Goal: Transaction & Acquisition: Book appointment/travel/reservation

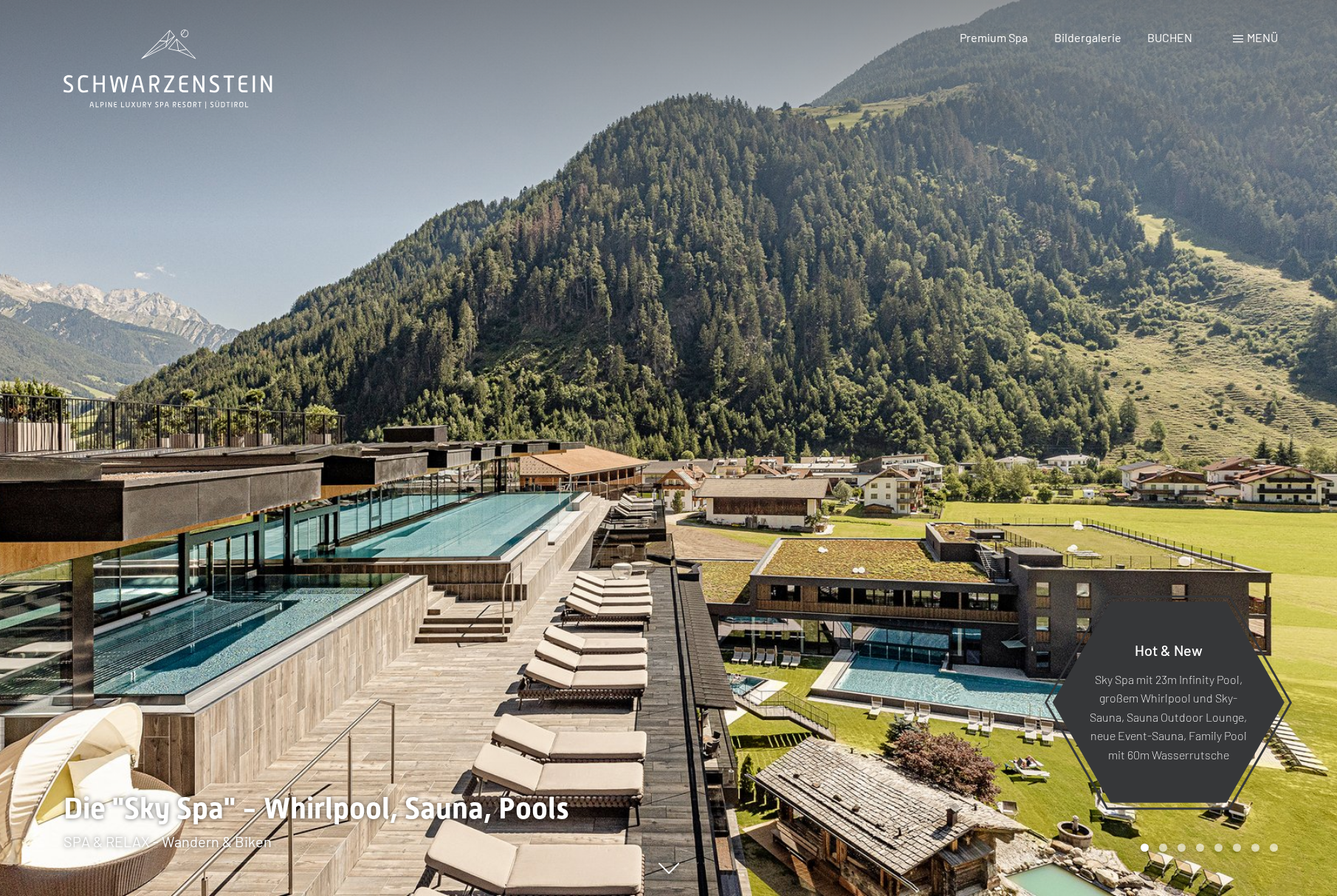
click at [1244, 37] on div "Menü" at bounding box center [1255, 38] width 45 height 16
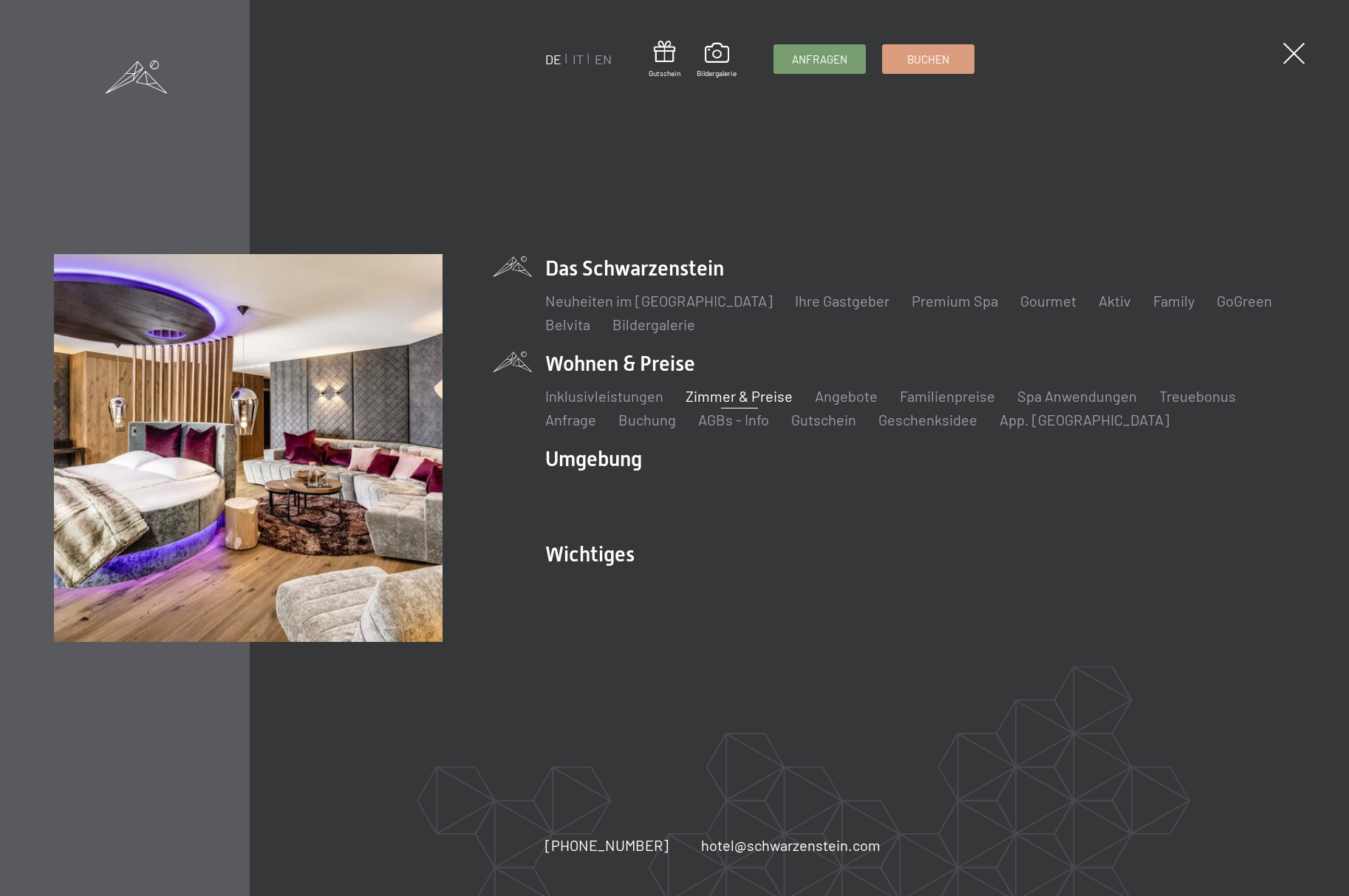
click at [749, 390] on link "Zimmer & Preise" at bounding box center [738, 395] width 107 height 18
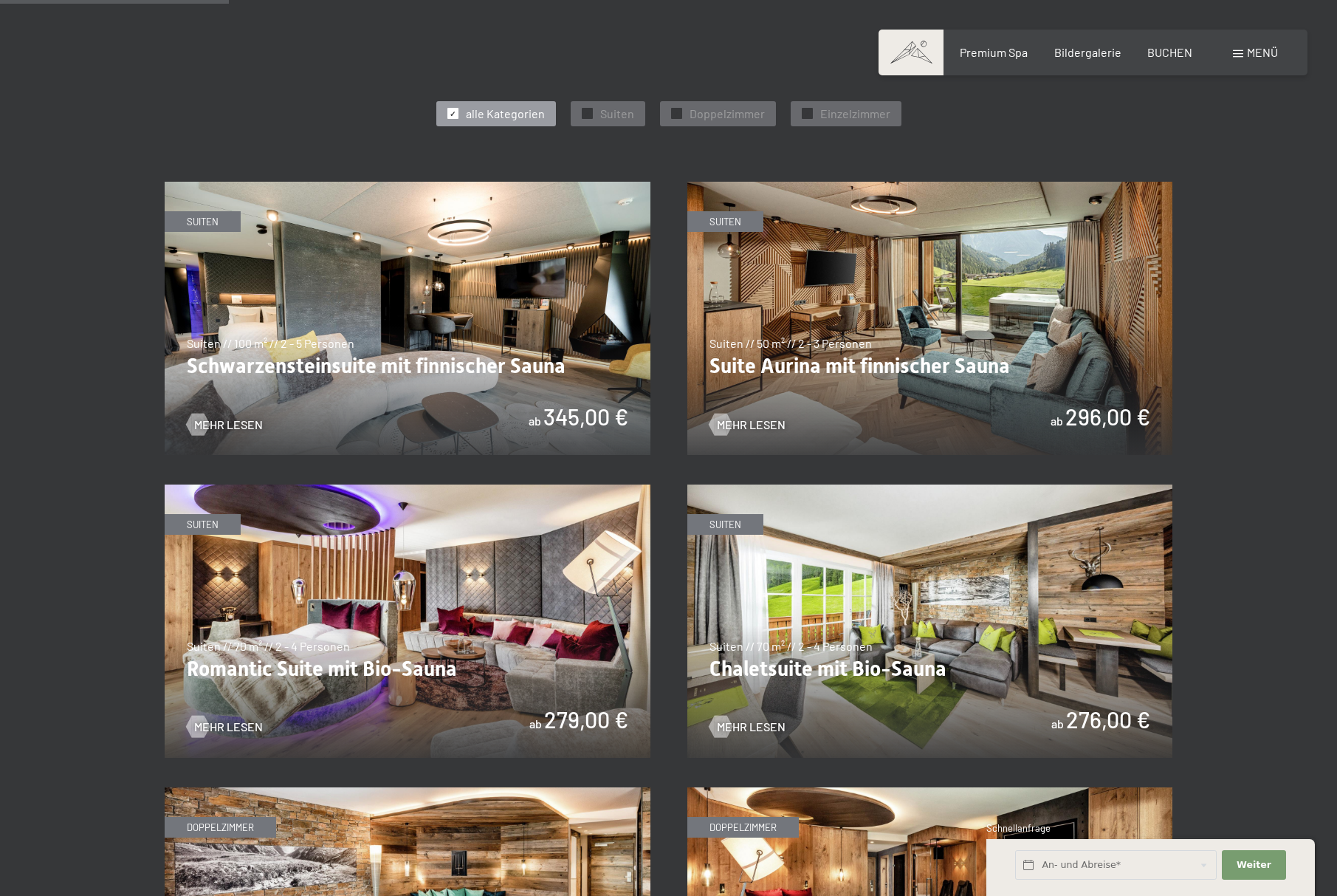
scroll to position [813, 0]
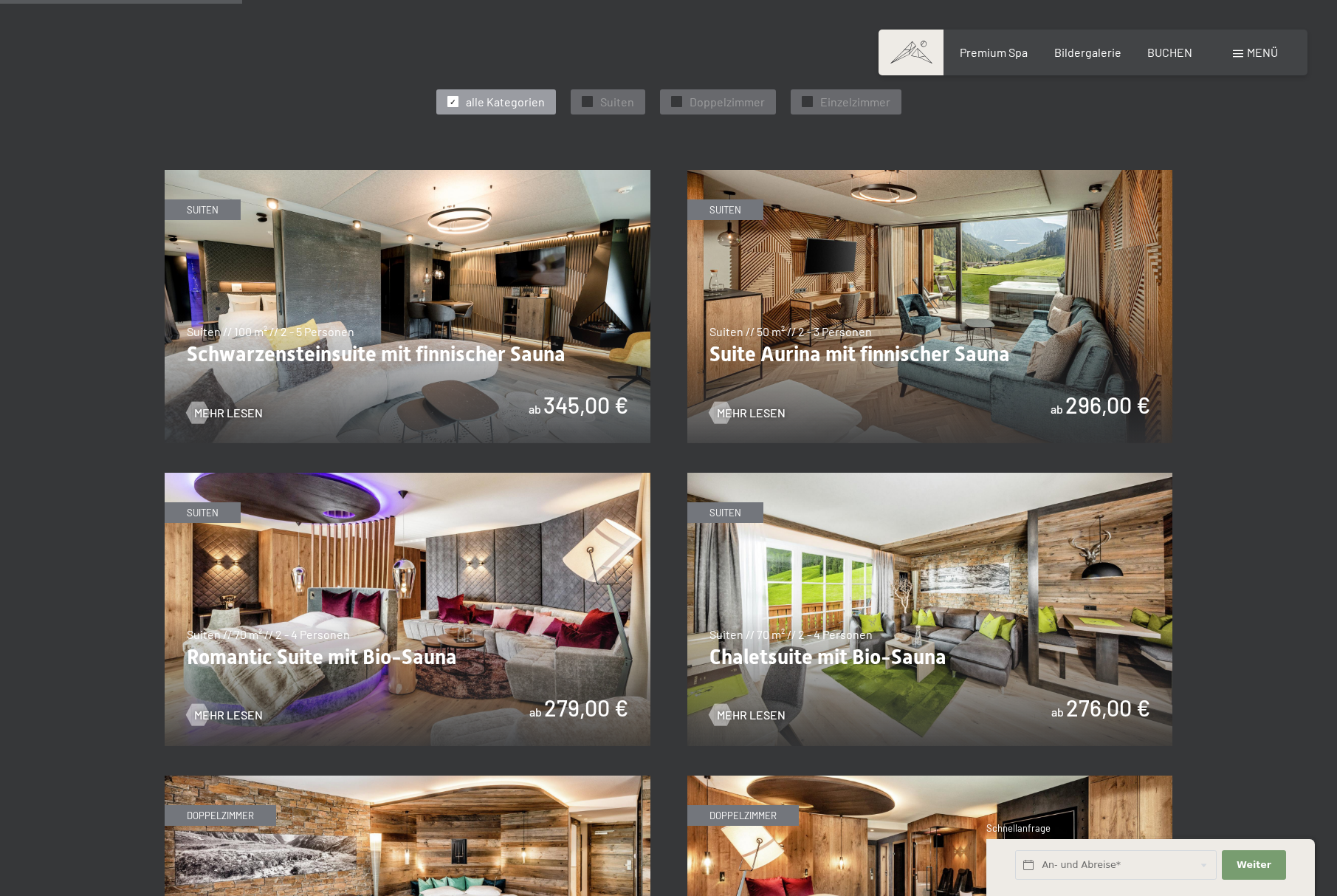
click at [363, 629] on img at bounding box center [407, 610] width 486 height 274
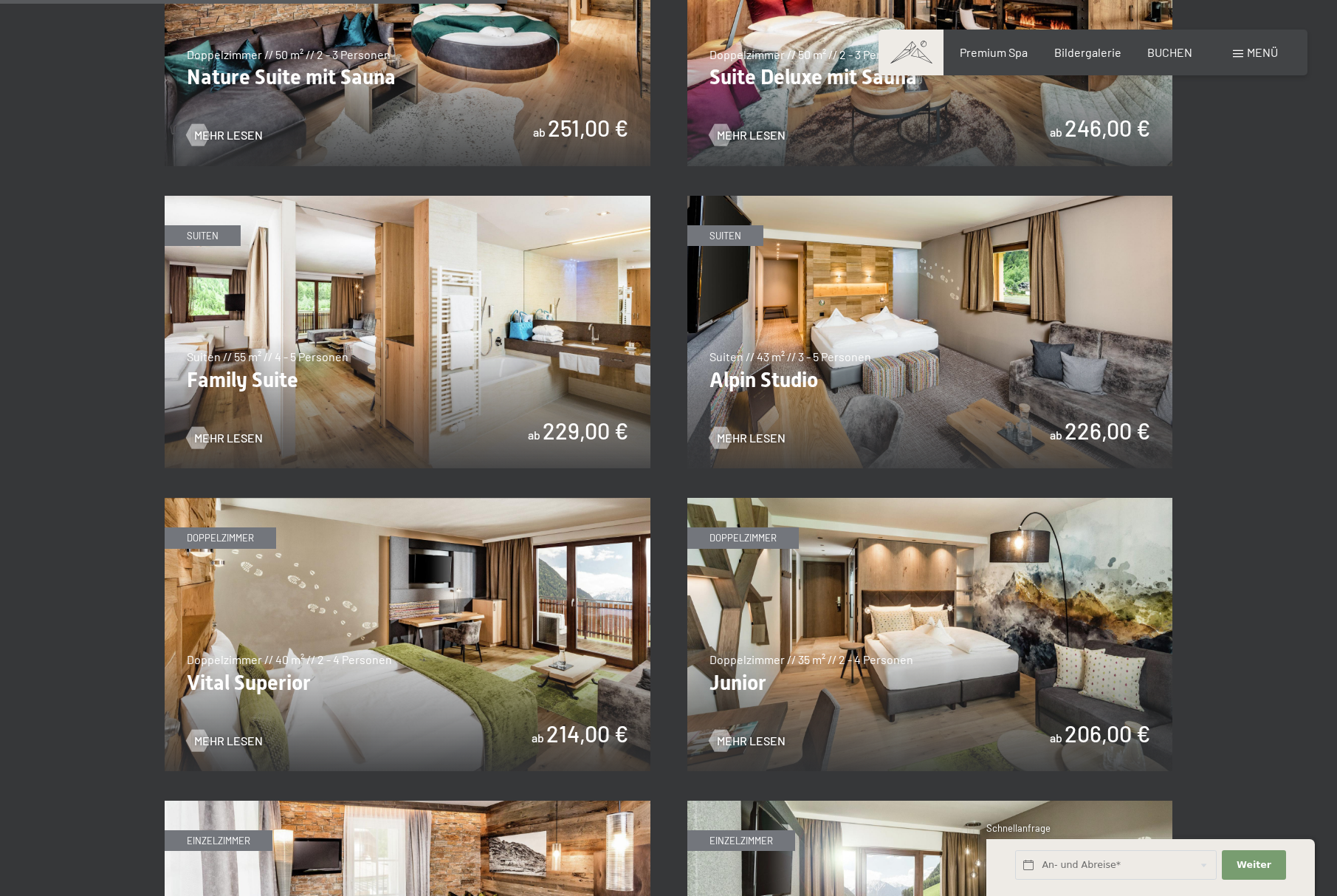
scroll to position [1699, 0]
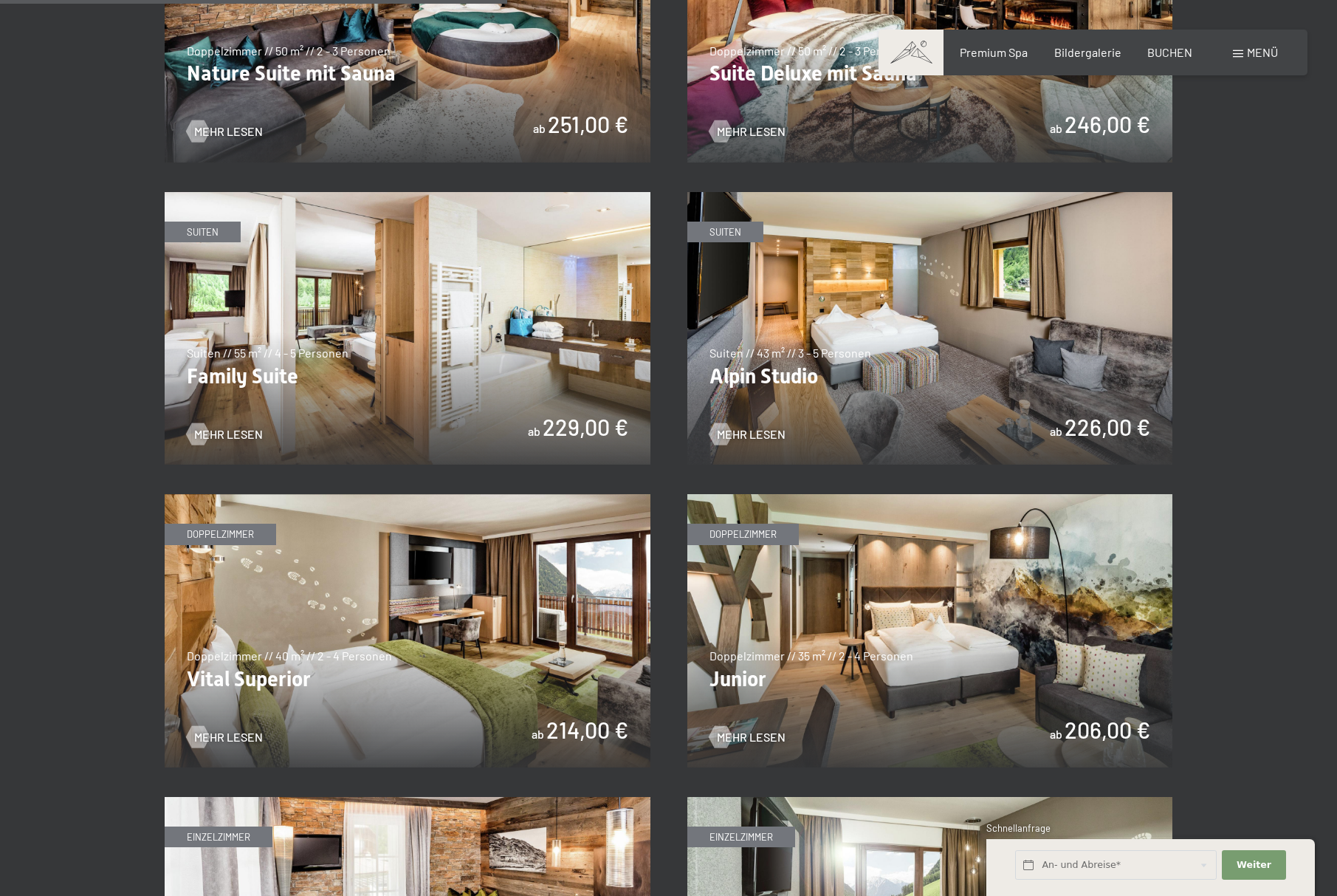
click at [861, 337] on img at bounding box center [931, 329] width 486 height 274
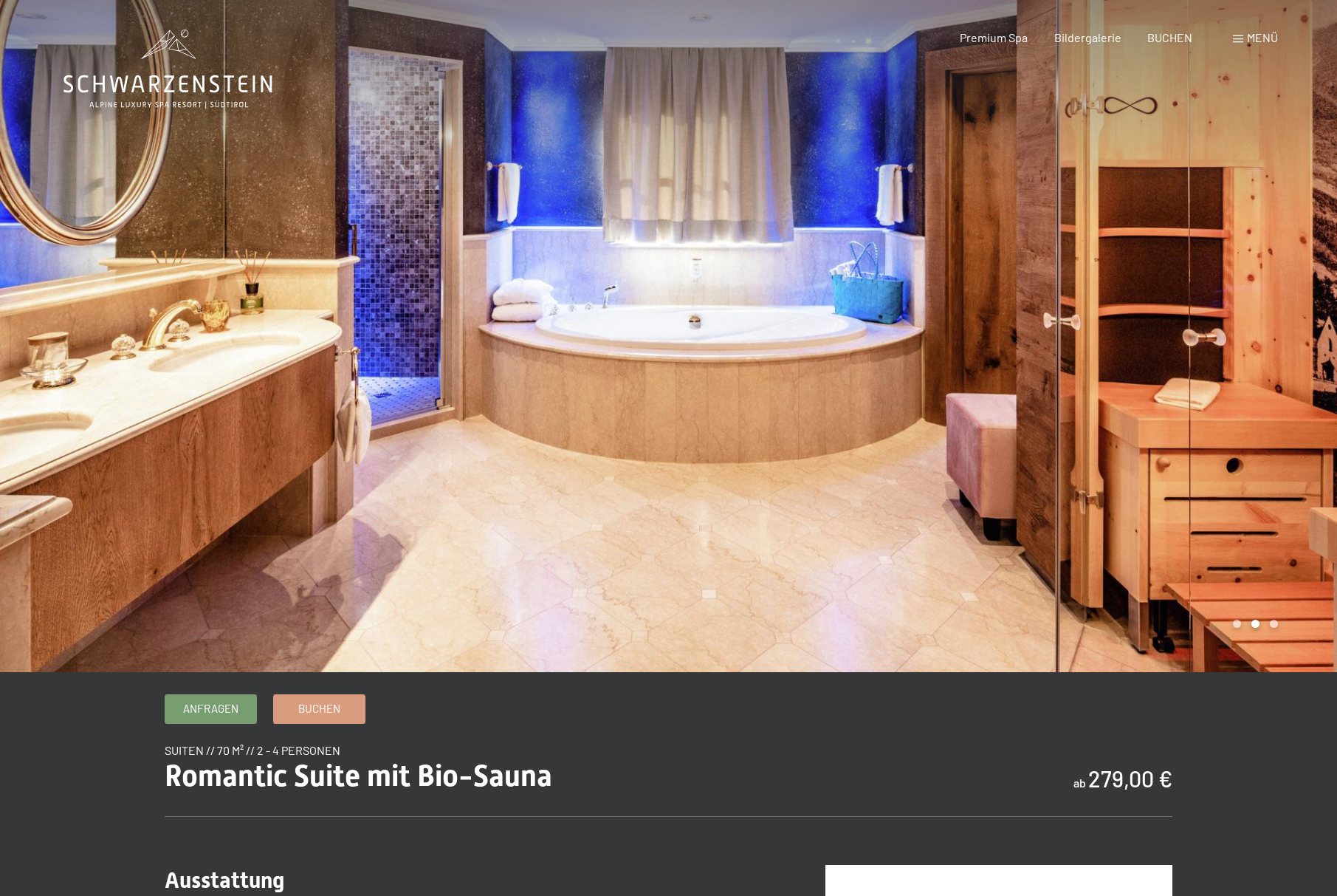
click at [466, 480] on div at bounding box center [334, 336] width 669 height 672
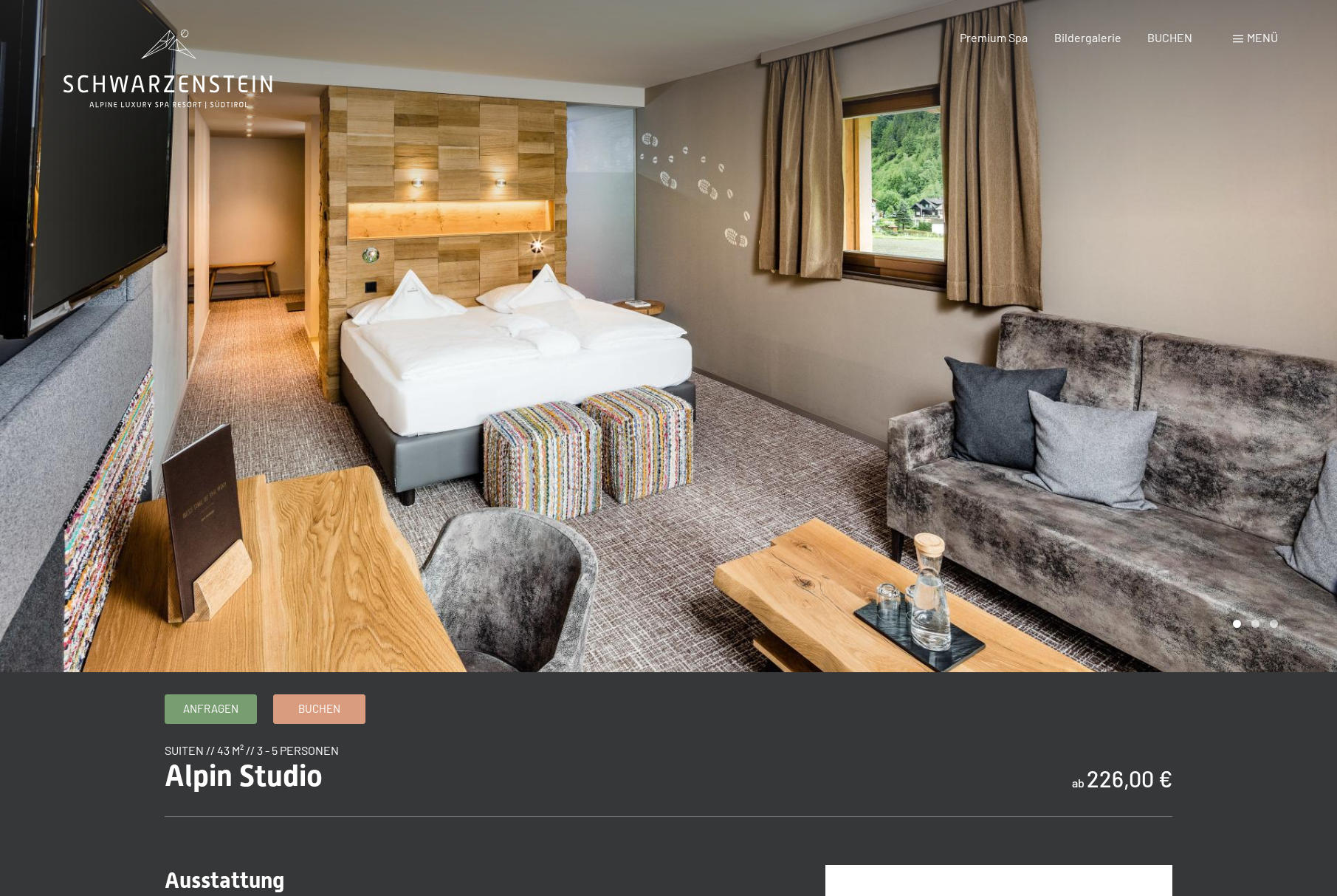
click at [1247, 37] on span "Menü" at bounding box center [1262, 38] width 31 height 14
